Goal: Information Seeking & Learning: Learn about a topic

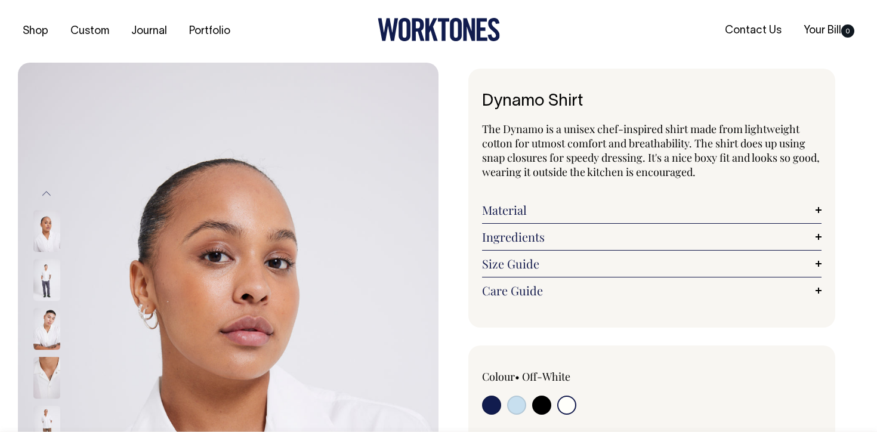
select select "Off-White"
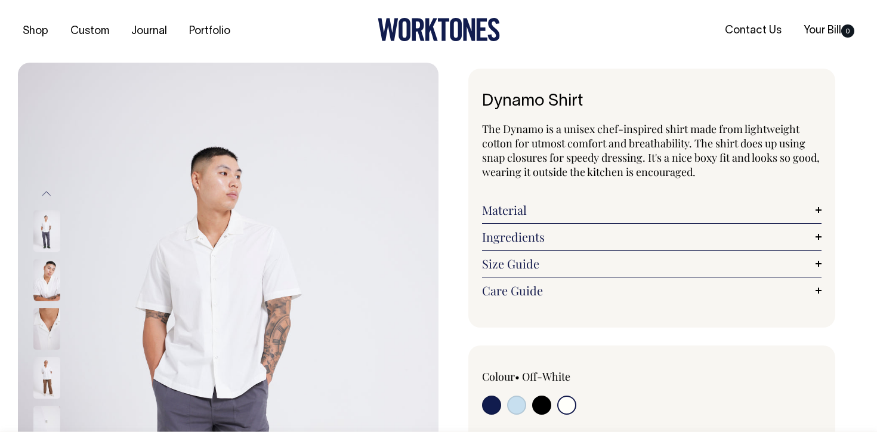
click at [578, 214] on link "Material" at bounding box center [651, 210] width 339 height 14
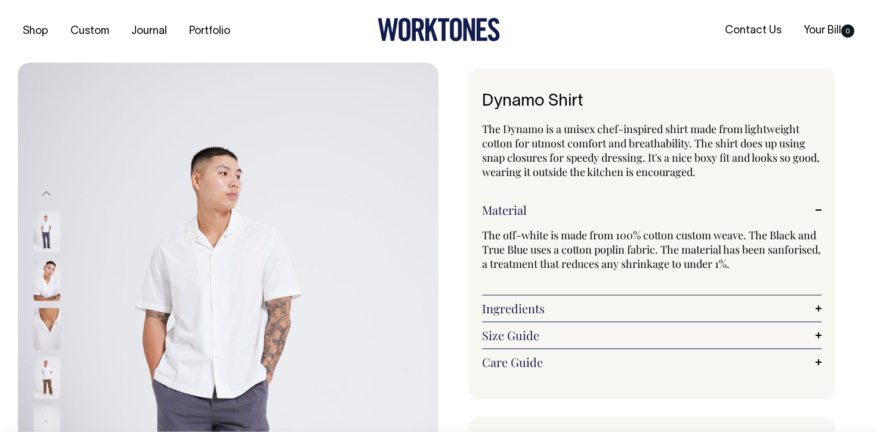
click at [590, 304] on link "Ingredients" at bounding box center [651, 308] width 339 height 14
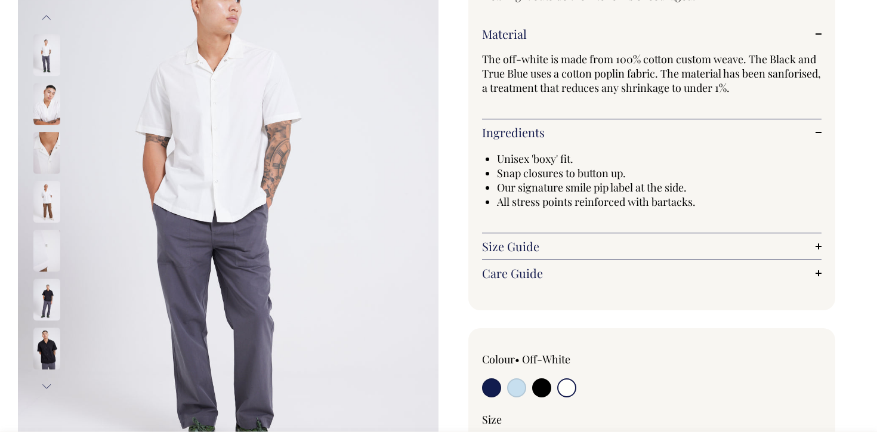
scroll to position [177, 0]
click at [584, 253] on div "Size Guide Size Guide Conan (he) wears a size large and is 183cm. [PERSON_NAME]…" at bounding box center [651, 246] width 339 height 27
click at [581, 246] on link "Size Guide" at bounding box center [651, 246] width 339 height 14
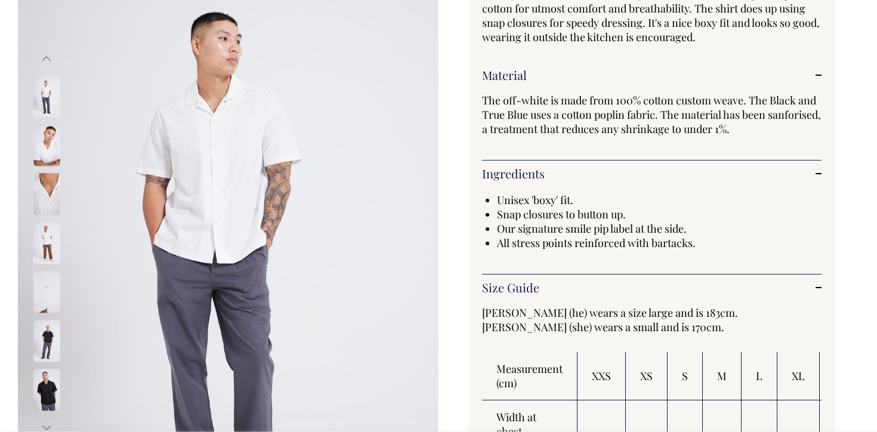
scroll to position [135, 0]
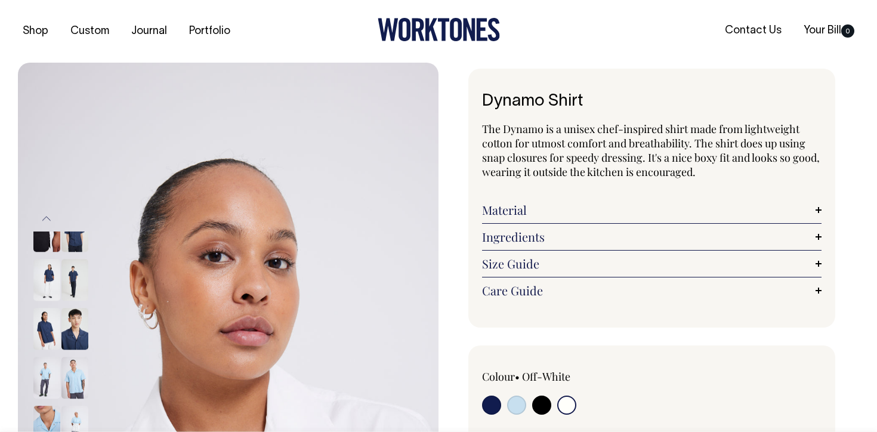
select select "Off-White"
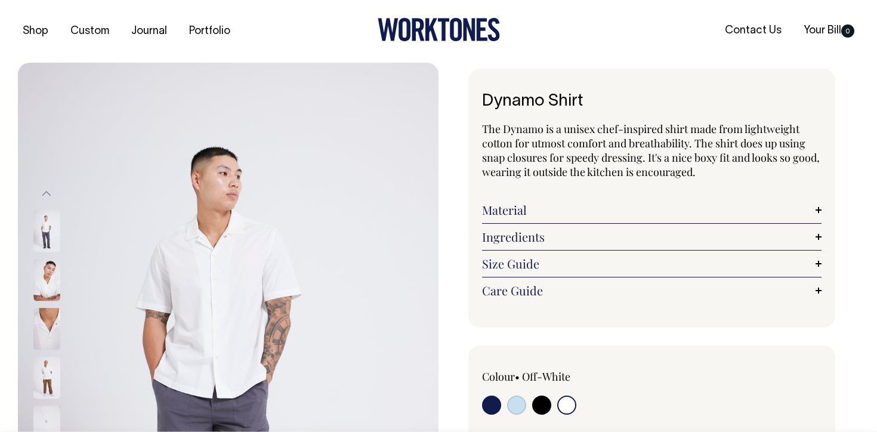
click at [528, 240] on link "Ingredients" at bounding box center [651, 237] width 339 height 14
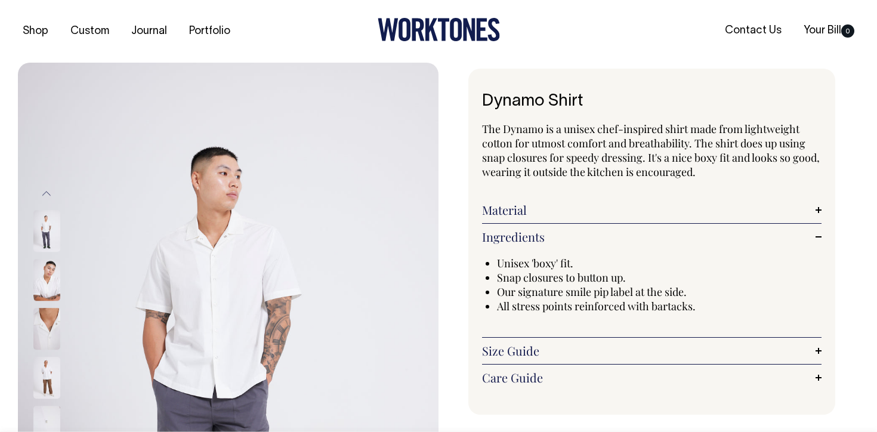
click at [522, 348] on link "Size Guide" at bounding box center [651, 351] width 339 height 14
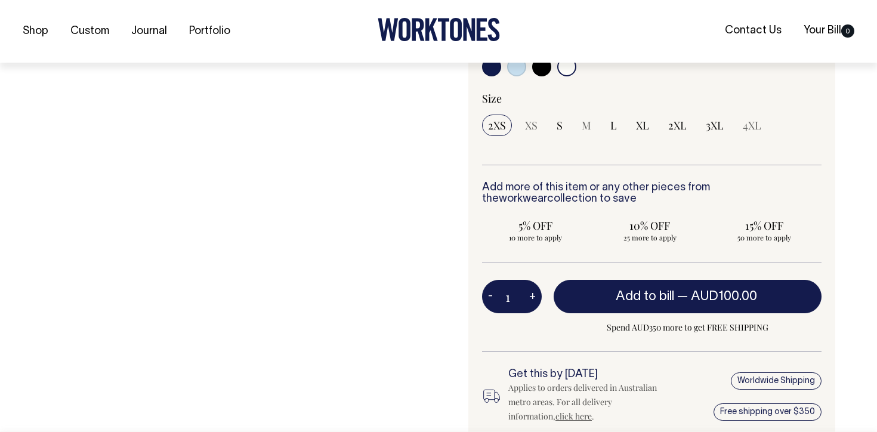
scroll to position [659, 0]
